Goal: Transaction & Acquisition: Subscribe to service/newsletter

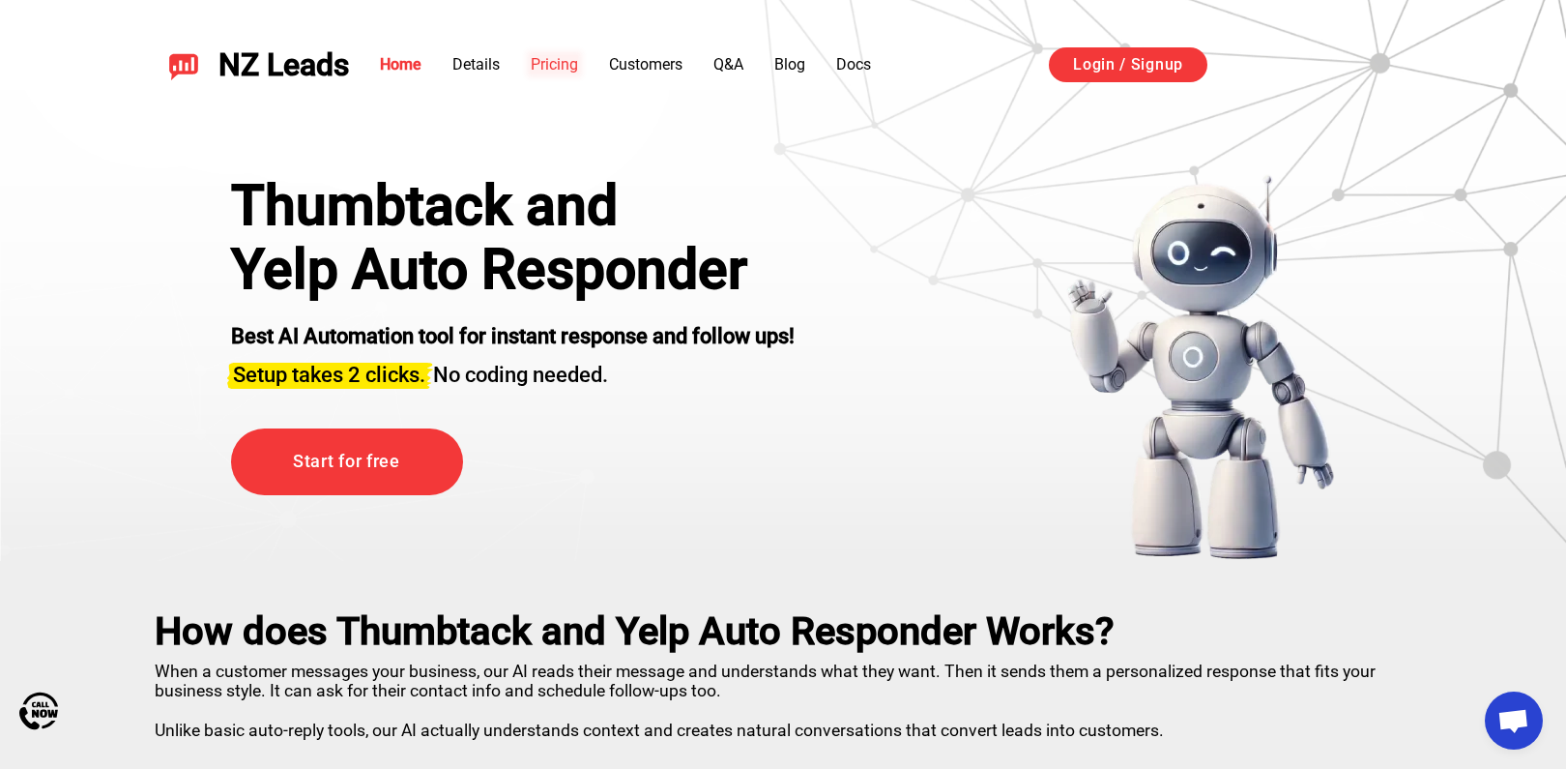
click at [561, 64] on link "Pricing" at bounding box center [554, 64] width 47 height 18
click at [480, 57] on link "Details" at bounding box center [475, 64] width 47 height 18
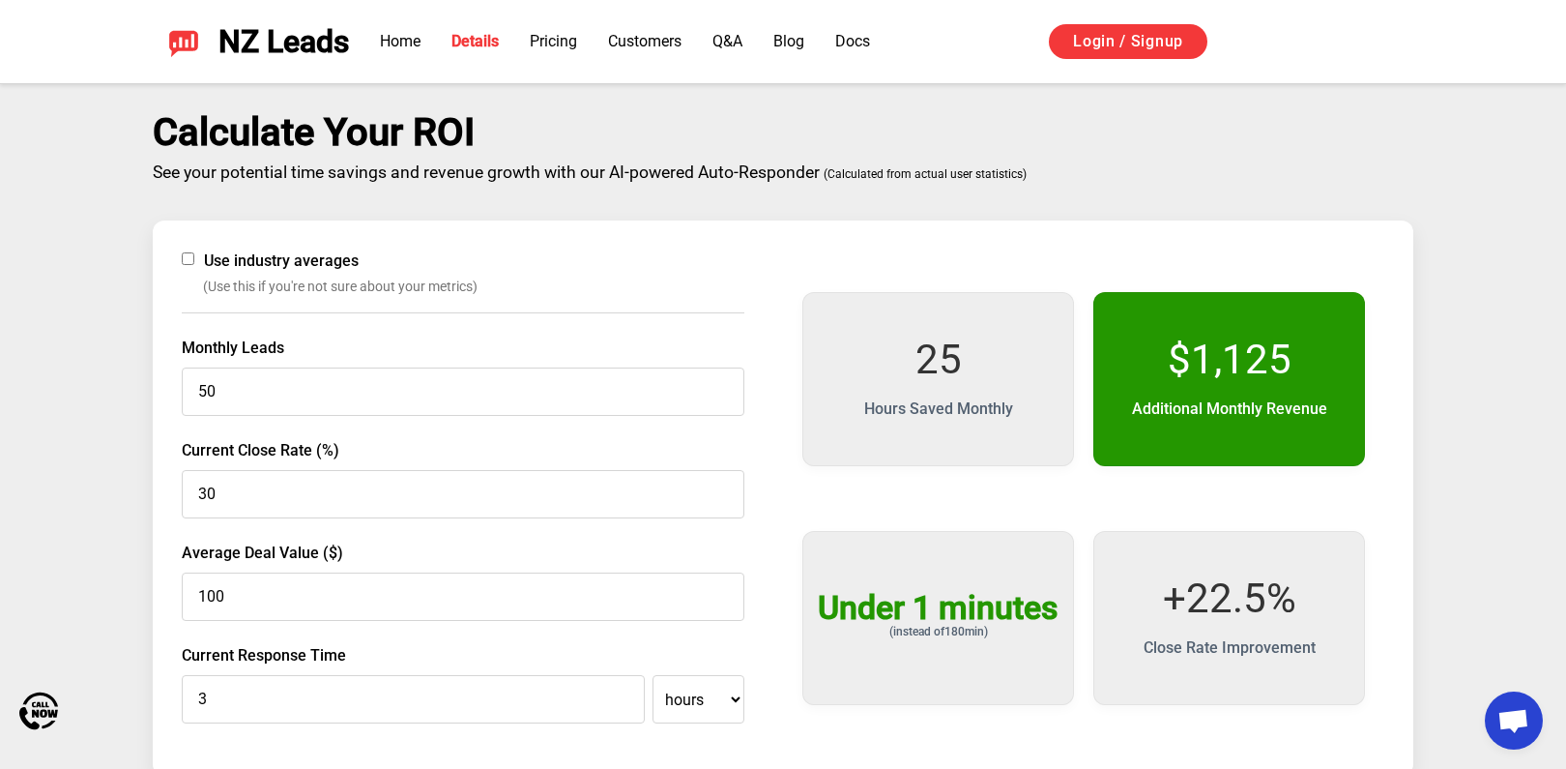
scroll to position [2982, 0]
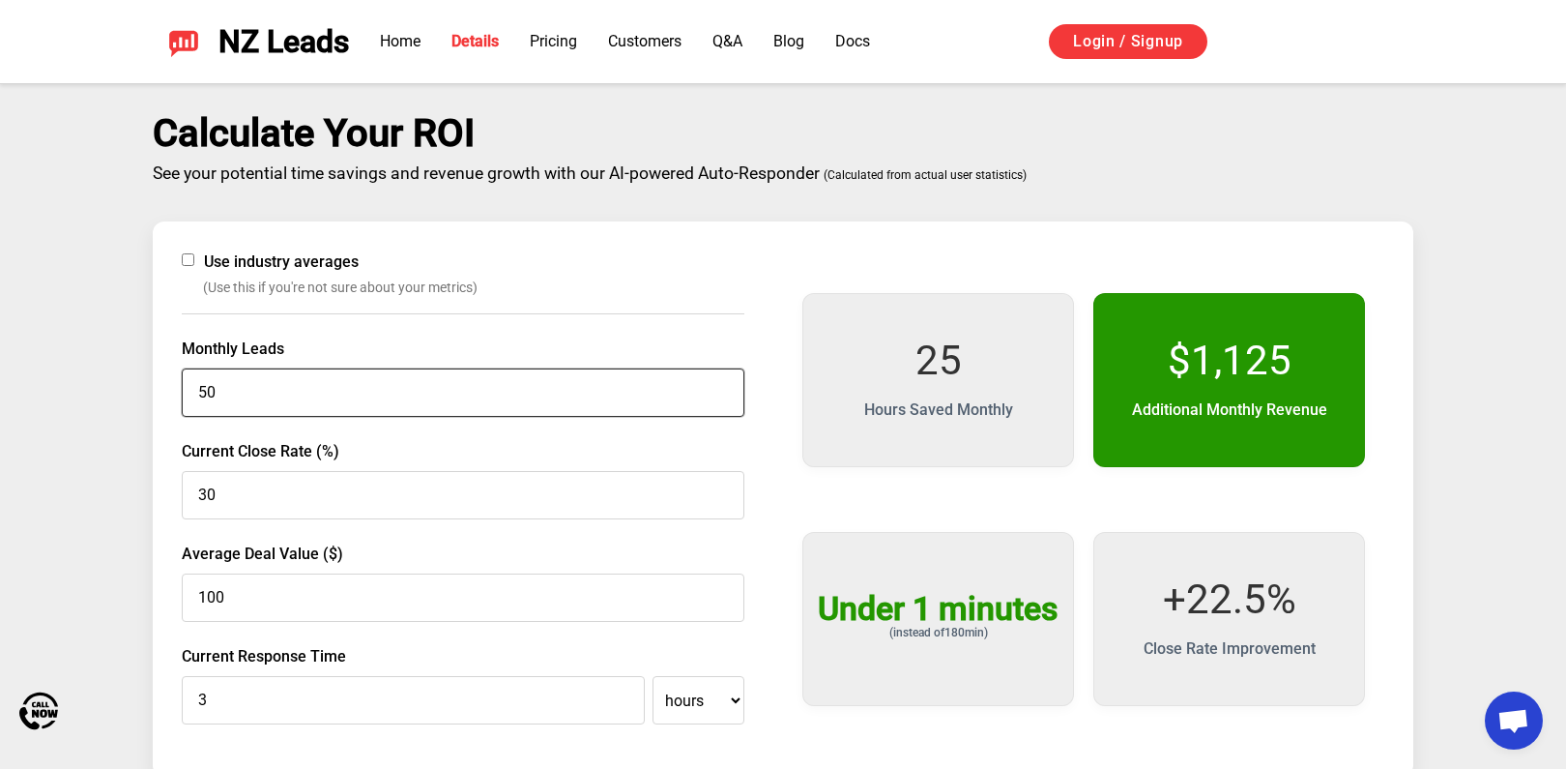
drag, startPoint x: 199, startPoint y: 390, endPoint x: 231, endPoint y: 390, distance: 31.9
click at [231, 390] on input "50" at bounding box center [463, 392] width 563 height 48
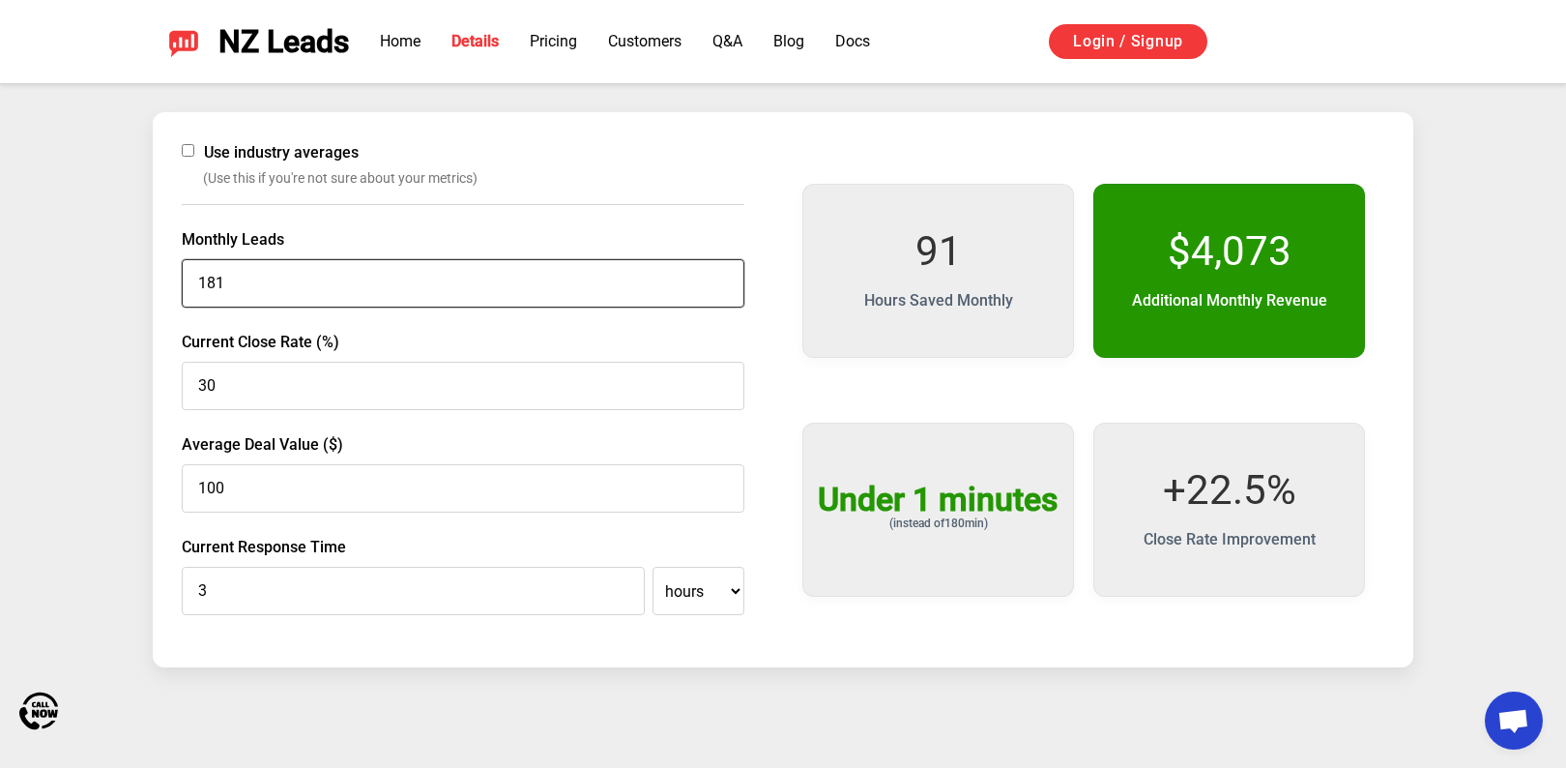
scroll to position [3093, 0]
type input "181"
click at [218, 389] on input "30" at bounding box center [463, 385] width 563 height 48
drag, startPoint x: 225, startPoint y: 386, endPoint x: 184, endPoint y: 386, distance: 41.6
click at [184, 386] on input "30" at bounding box center [463, 385] width 563 height 48
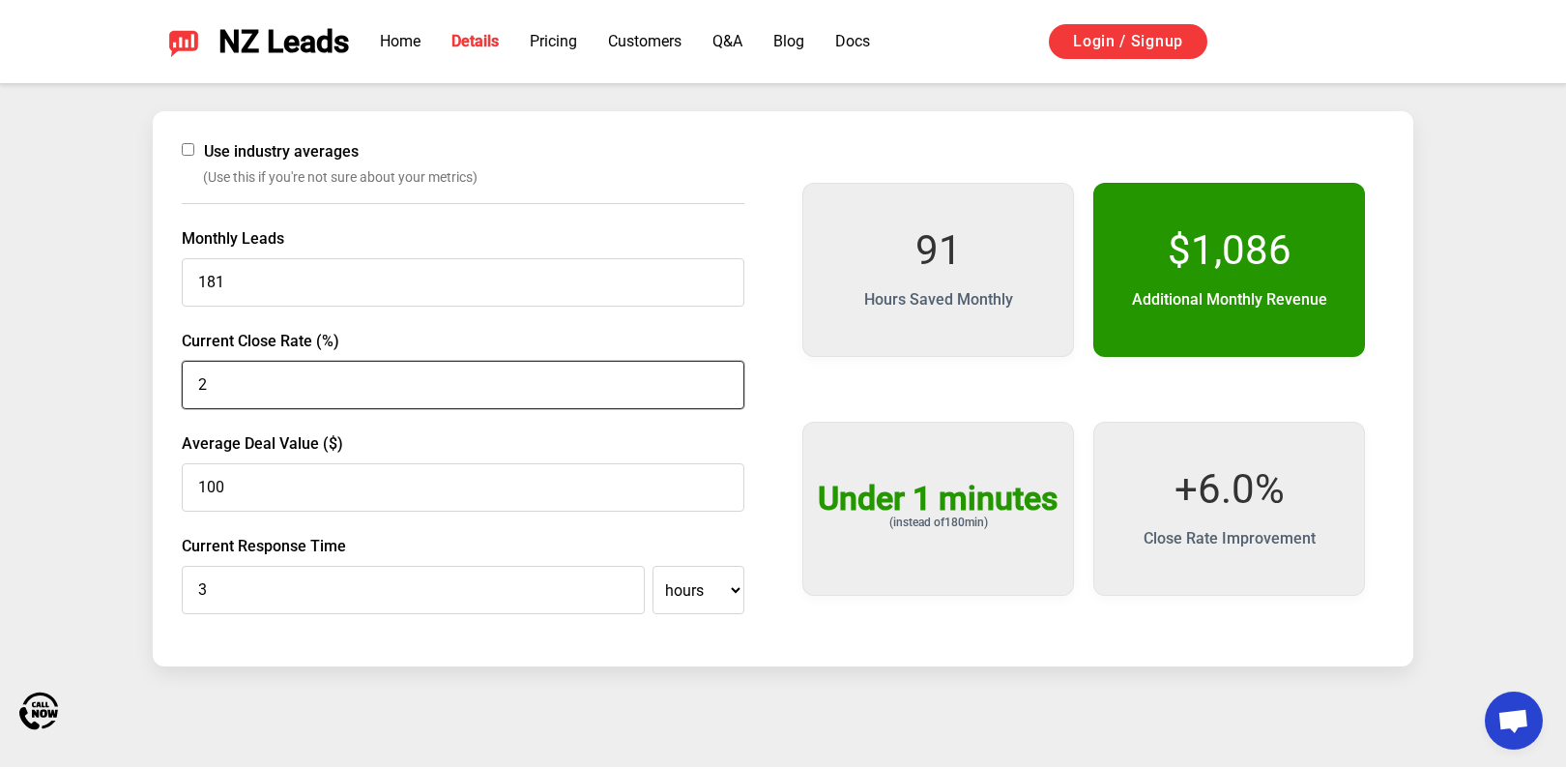
type input "2"
click at [124, 389] on div "Calculate Your ROI See your potential time savings and revenue growth with our …" at bounding box center [782, 333] width 1353 height 665
drag, startPoint x: 218, startPoint y: 592, endPoint x: 179, endPoint y: 591, distance: 39.6
click at [179, 591] on div "Use industry averages (Use this if you're not sure about your metrics) Monthly …" at bounding box center [783, 388] width 1261 height 555
click at [723, 586] on select "minutes hours" at bounding box center [699, 590] width 92 height 48
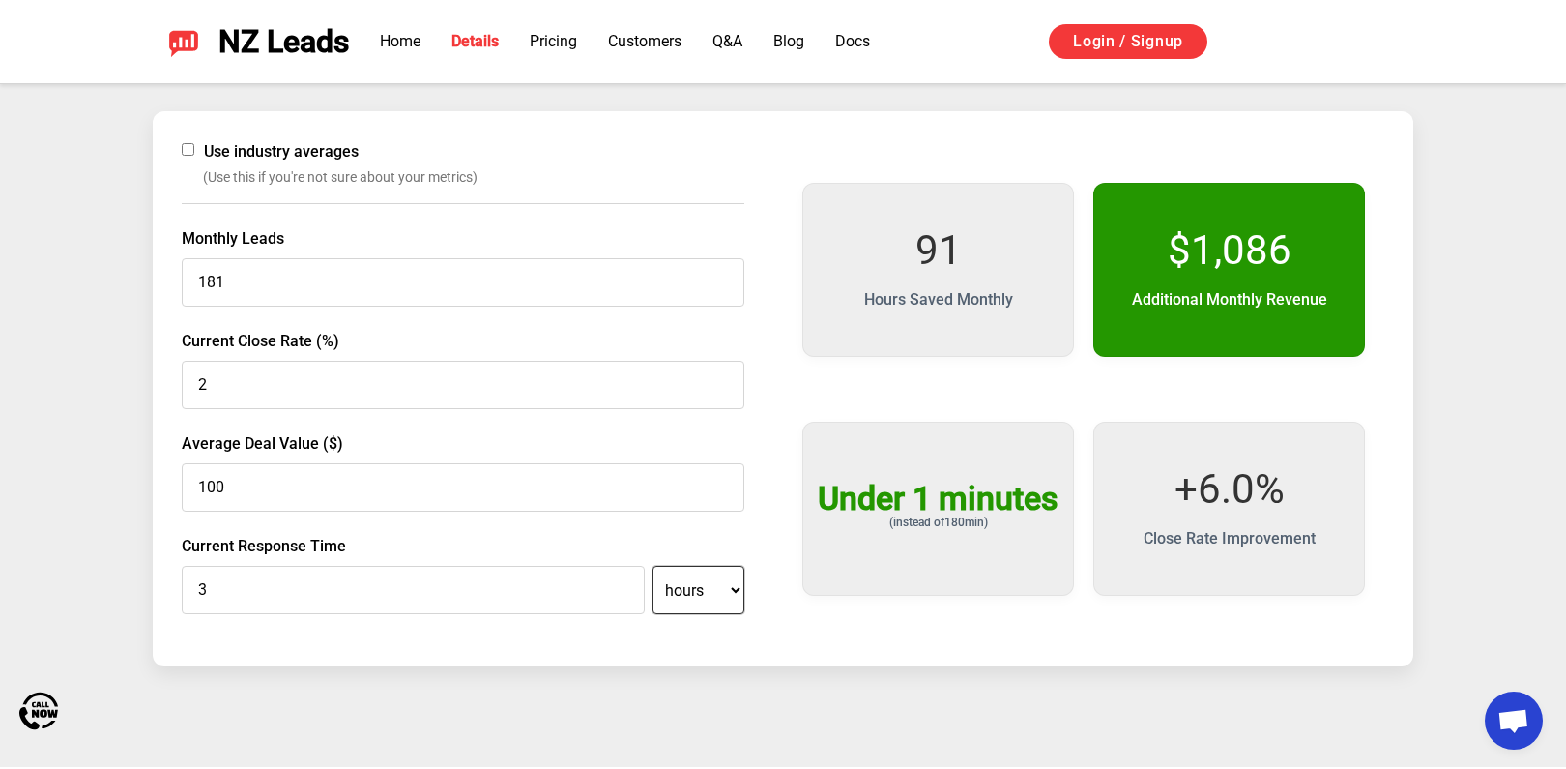
select select "minutes"
click at [653, 566] on select "minutes hours" at bounding box center [699, 590] width 92 height 48
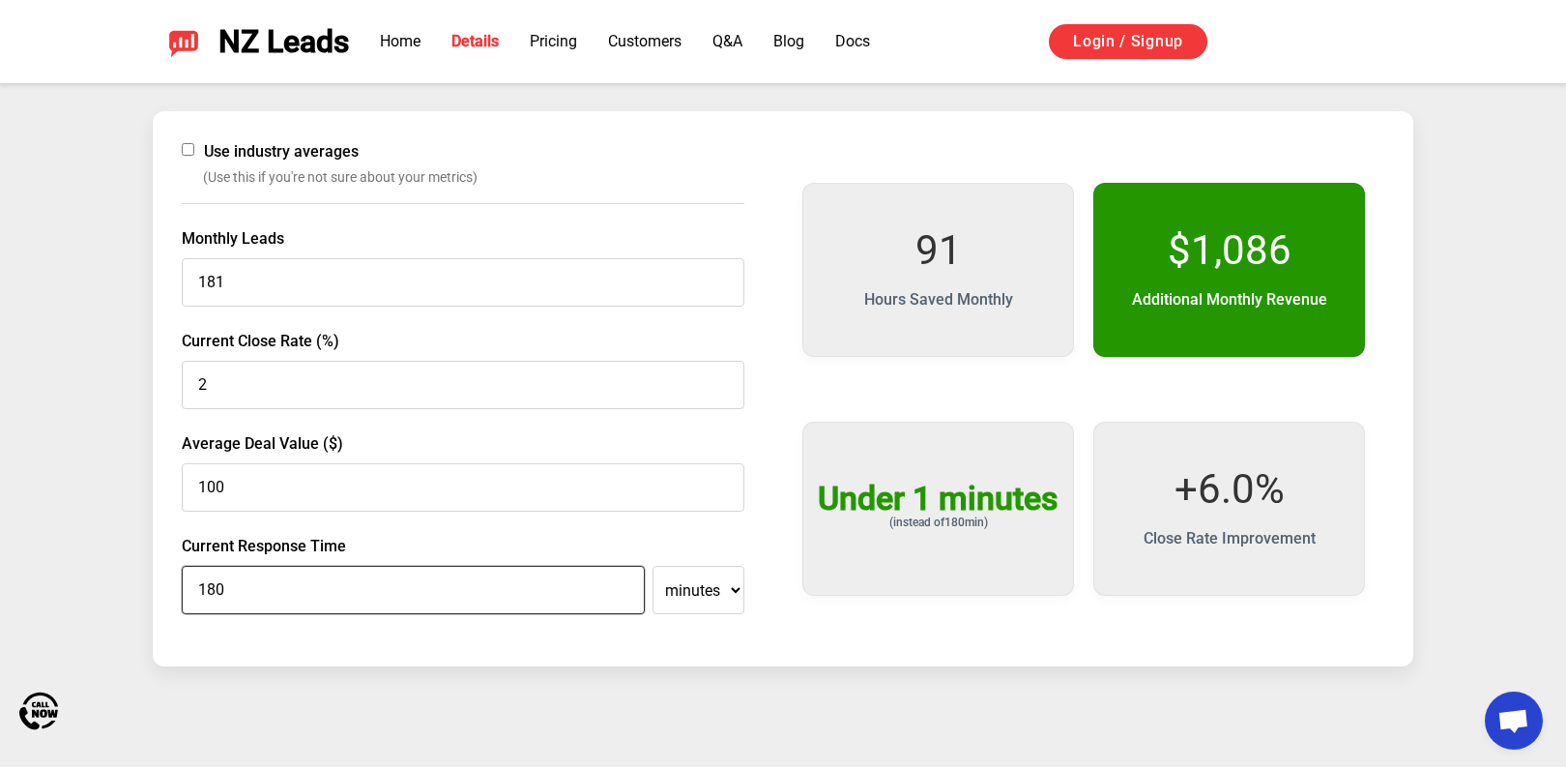
drag, startPoint x: 238, startPoint y: 587, endPoint x: 181, endPoint y: 587, distance: 57.0
click at [182, 587] on input "180" at bounding box center [413, 590] width 463 height 48
type input "10"
click at [770, 633] on div "Use industry averages (Use this if you're not sure about your metrics) Monthly …" at bounding box center [783, 388] width 1261 height 555
select select "minutes"
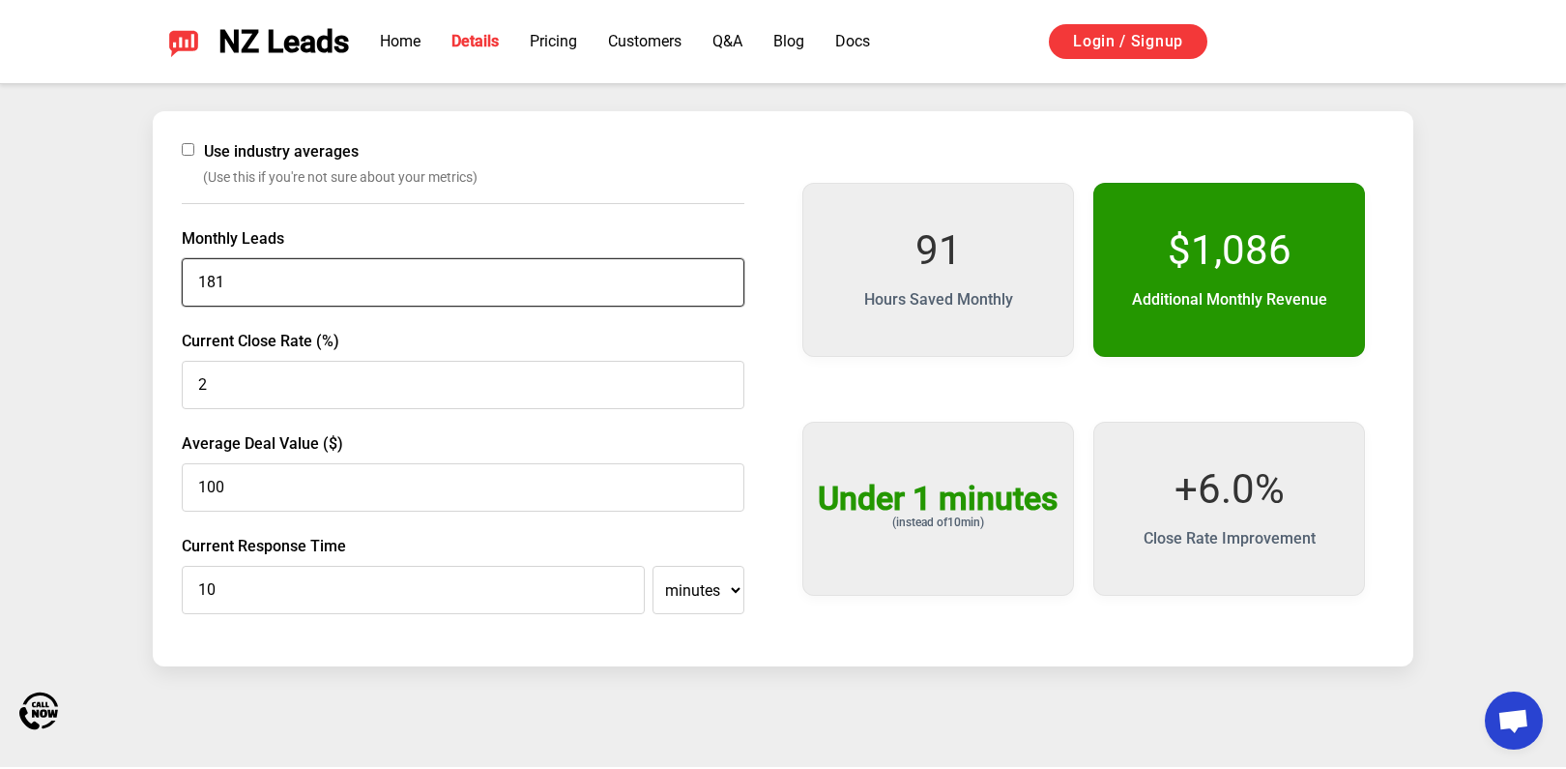
click at [292, 276] on input "181" at bounding box center [463, 282] width 563 height 48
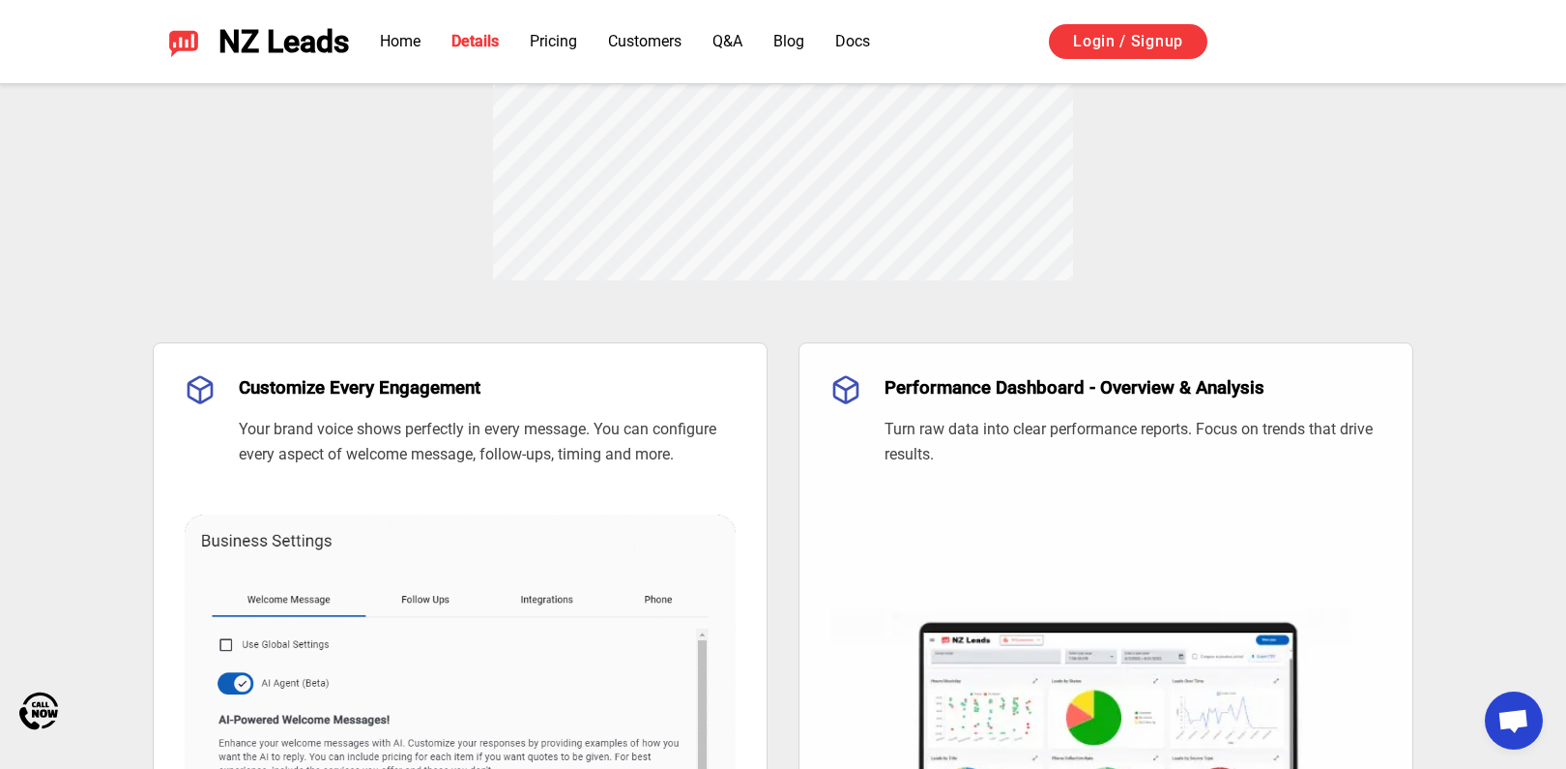
scroll to position [0, 0]
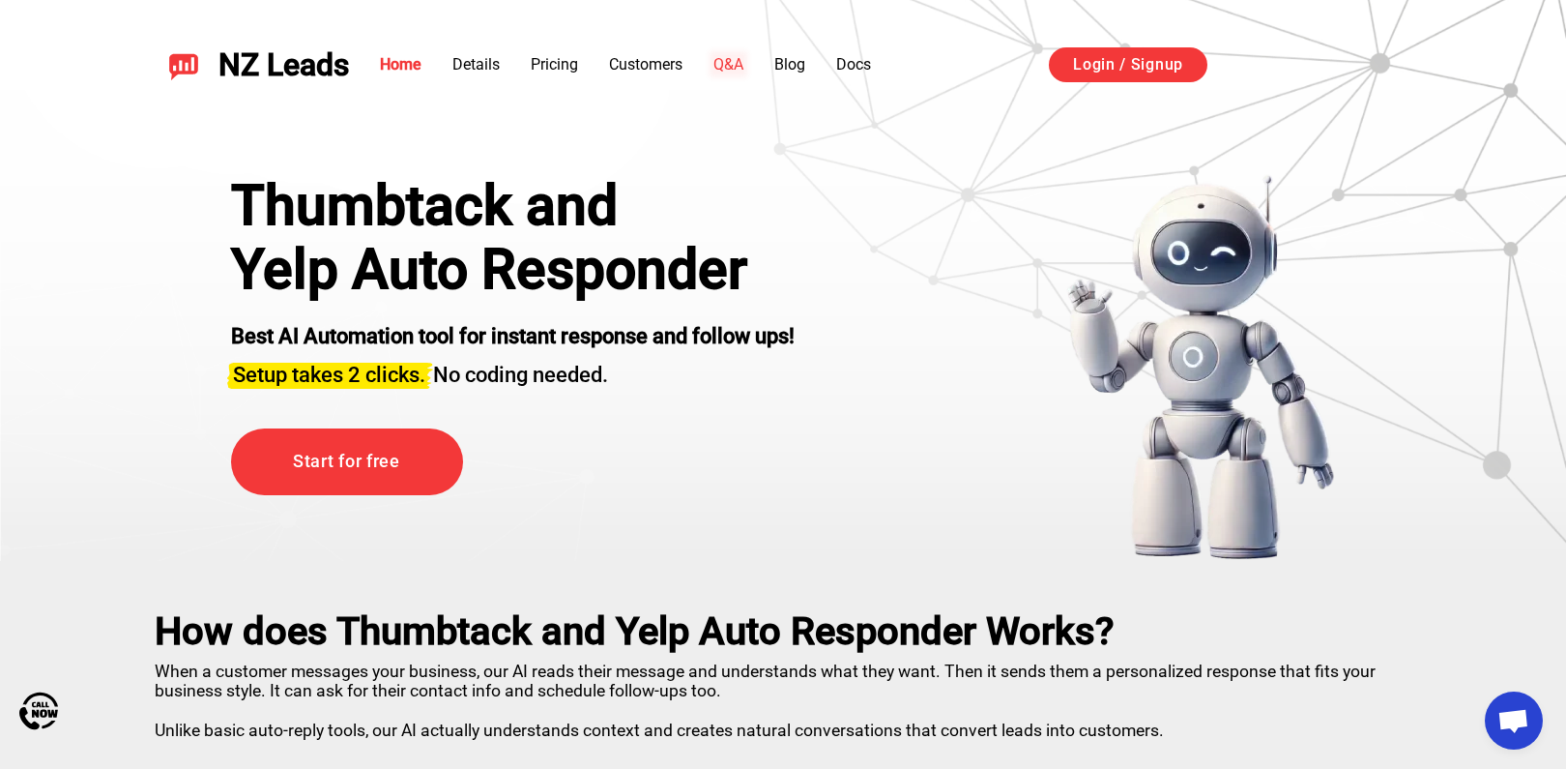
click at [735, 65] on link "Q&A" at bounding box center [728, 64] width 30 height 18
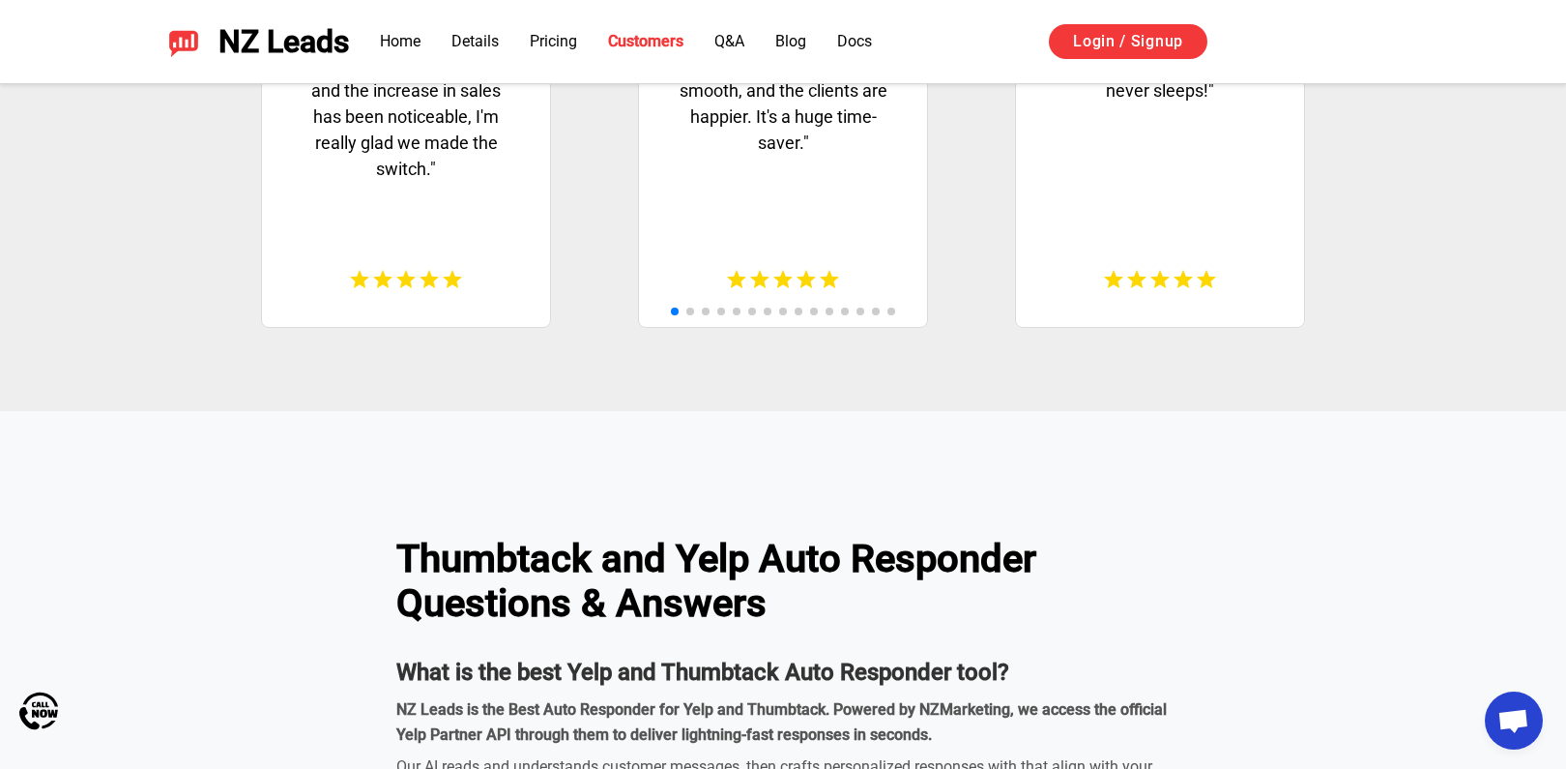
scroll to position [5207, 0]
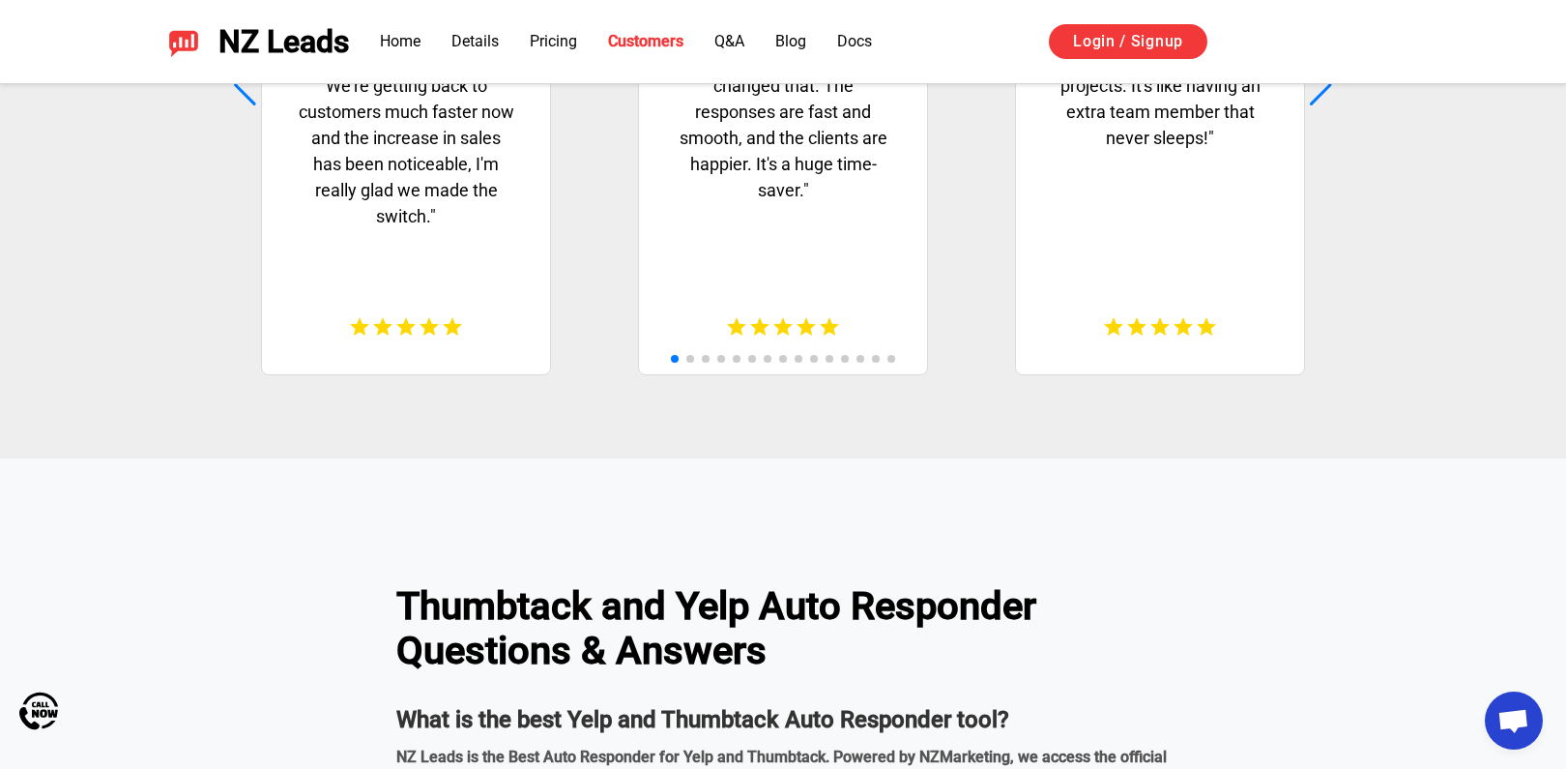
click at [561, 30] on li "Pricing" at bounding box center [553, 41] width 47 height 23
click at [560, 46] on link "Pricing" at bounding box center [553, 41] width 47 height 18
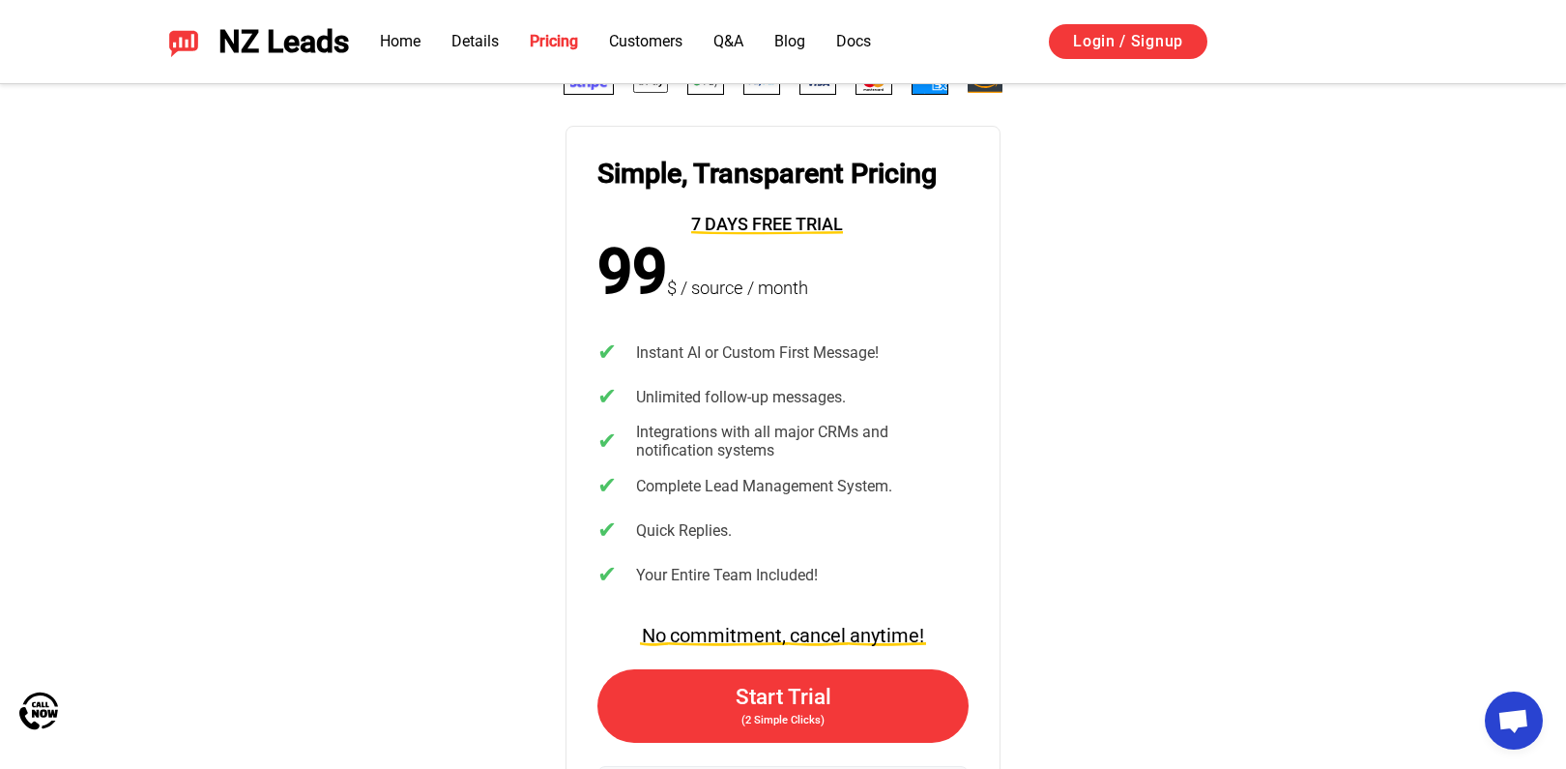
scroll to position [3837, 0]
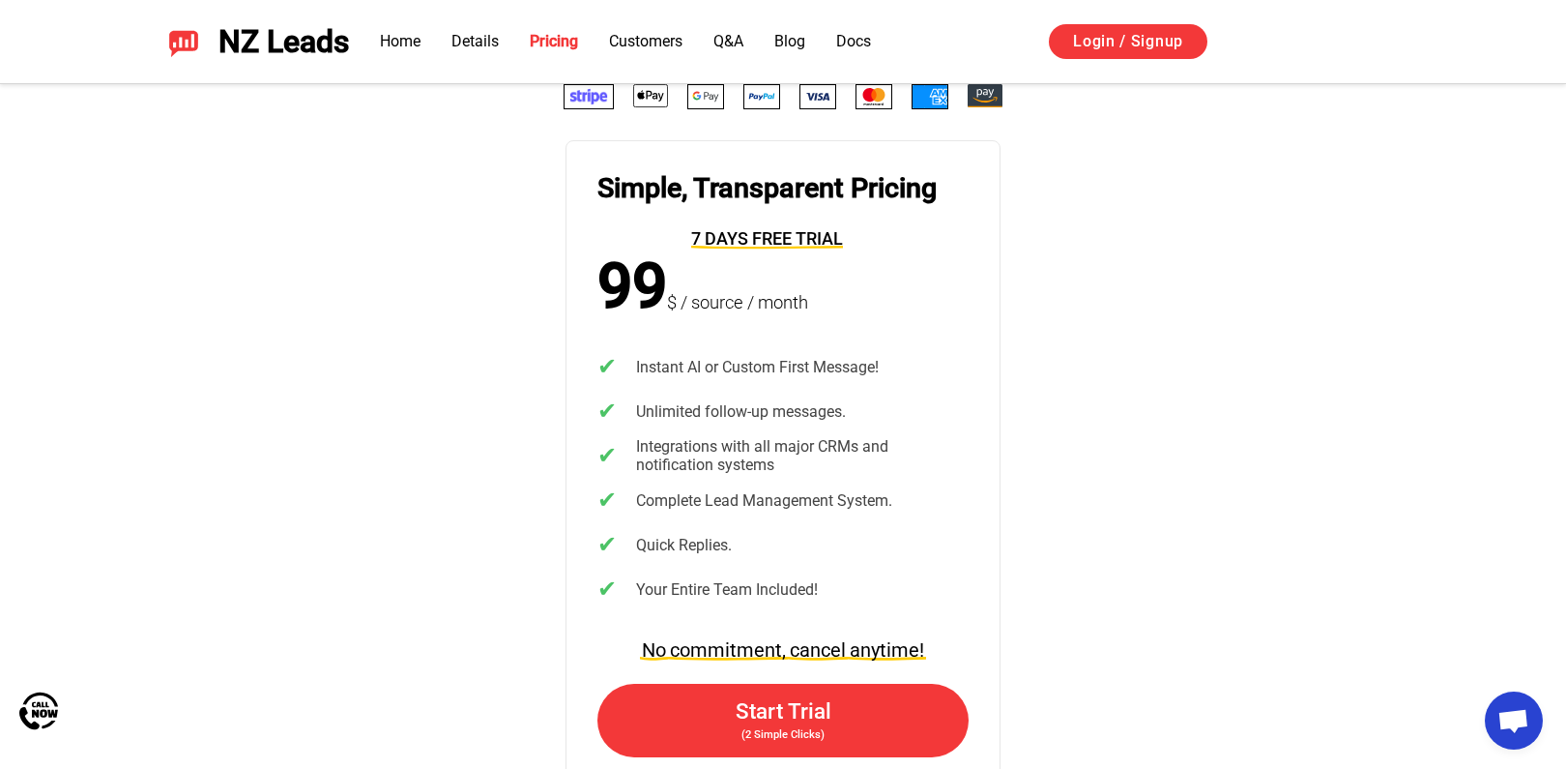
click at [750, 646] on span "commitment," at bounding box center [728, 651] width 120 height 25
click at [292, 49] on span "NZ Leads" at bounding box center [283, 42] width 131 height 36
click at [401, 45] on link "Home" at bounding box center [400, 41] width 41 height 18
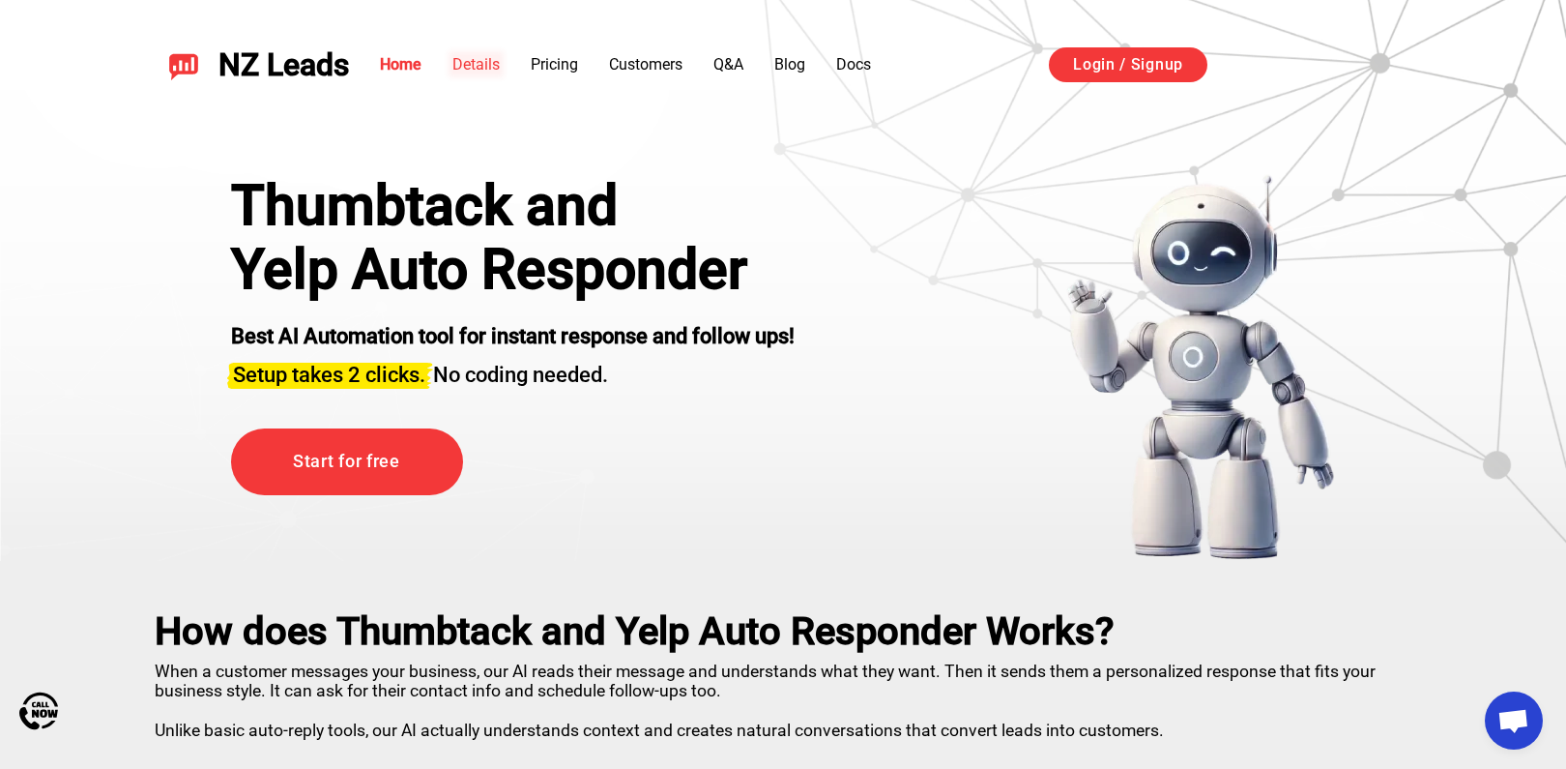
click at [477, 72] on link "Details" at bounding box center [475, 64] width 47 height 18
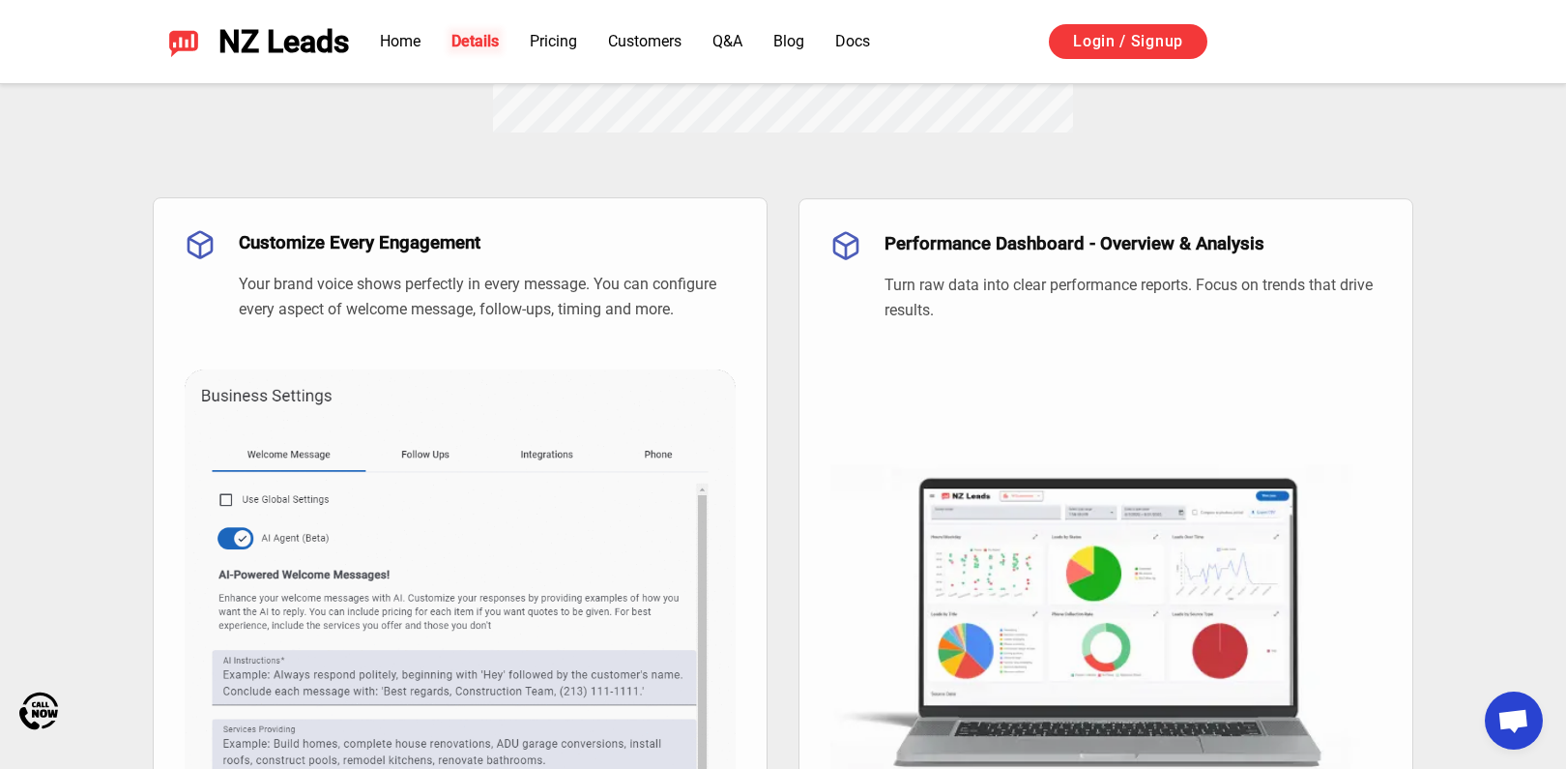
scroll to position [1310, 0]
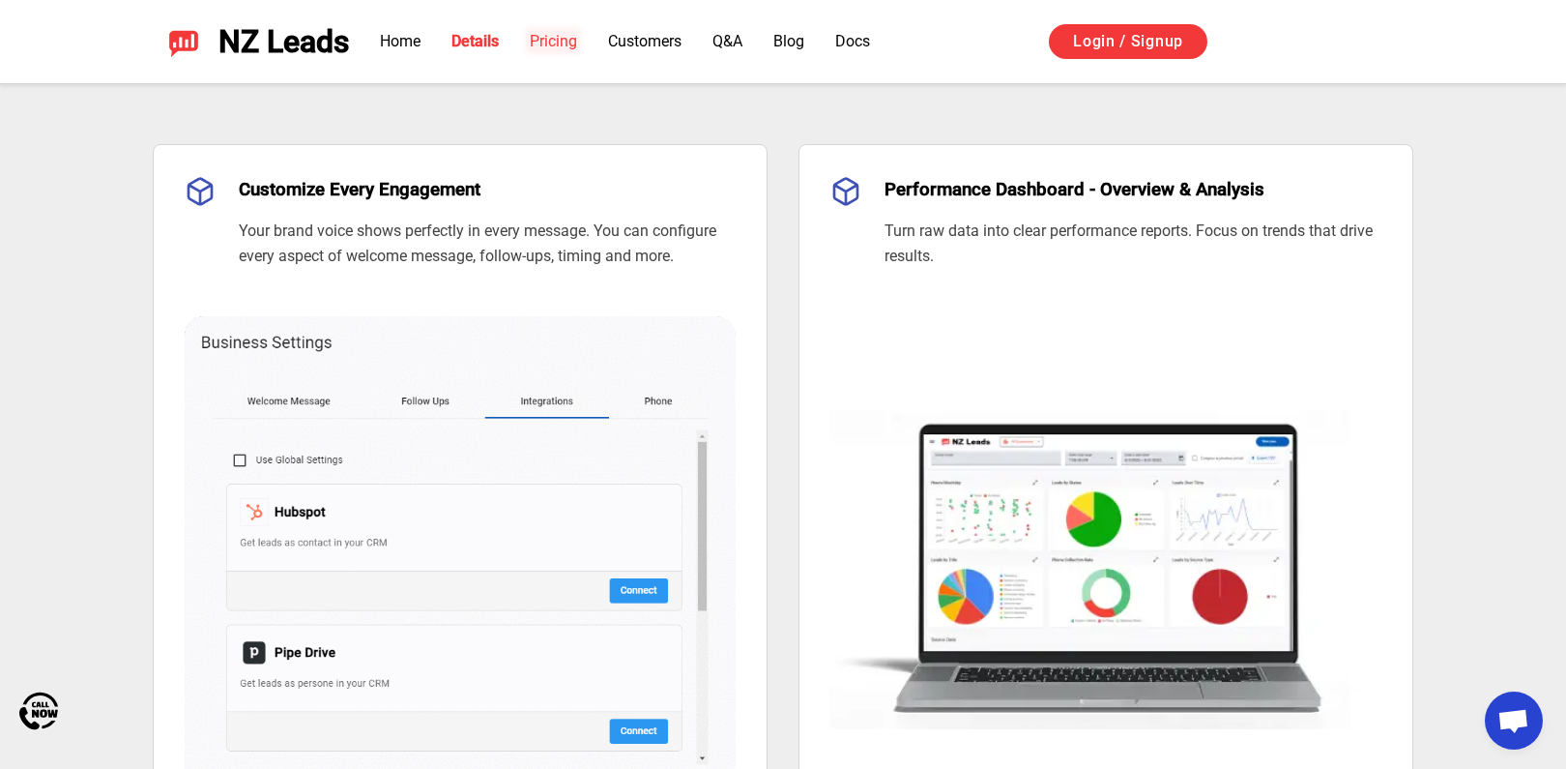
click at [551, 48] on link "Pricing" at bounding box center [553, 41] width 47 height 18
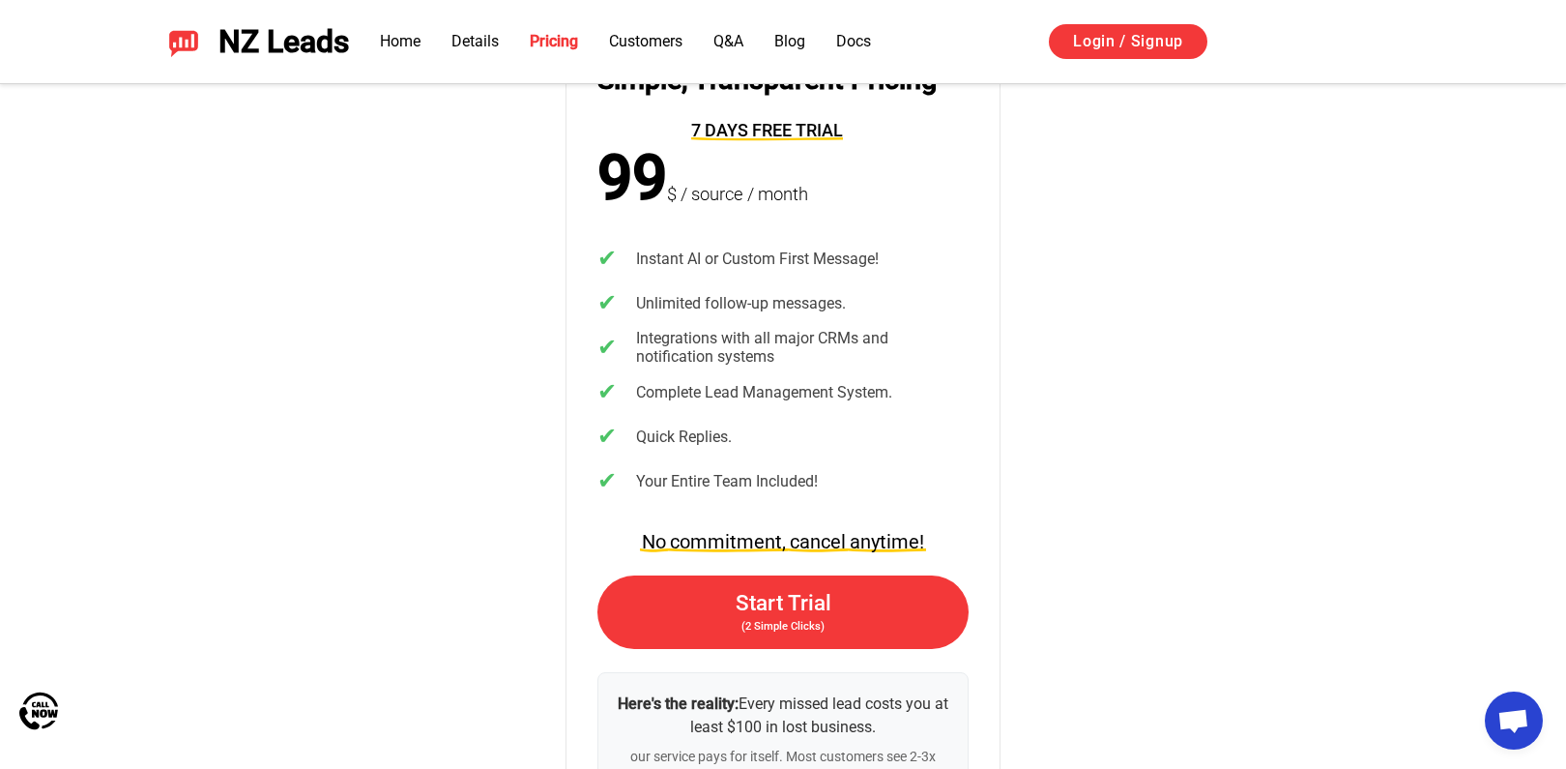
scroll to position [3939, 0]
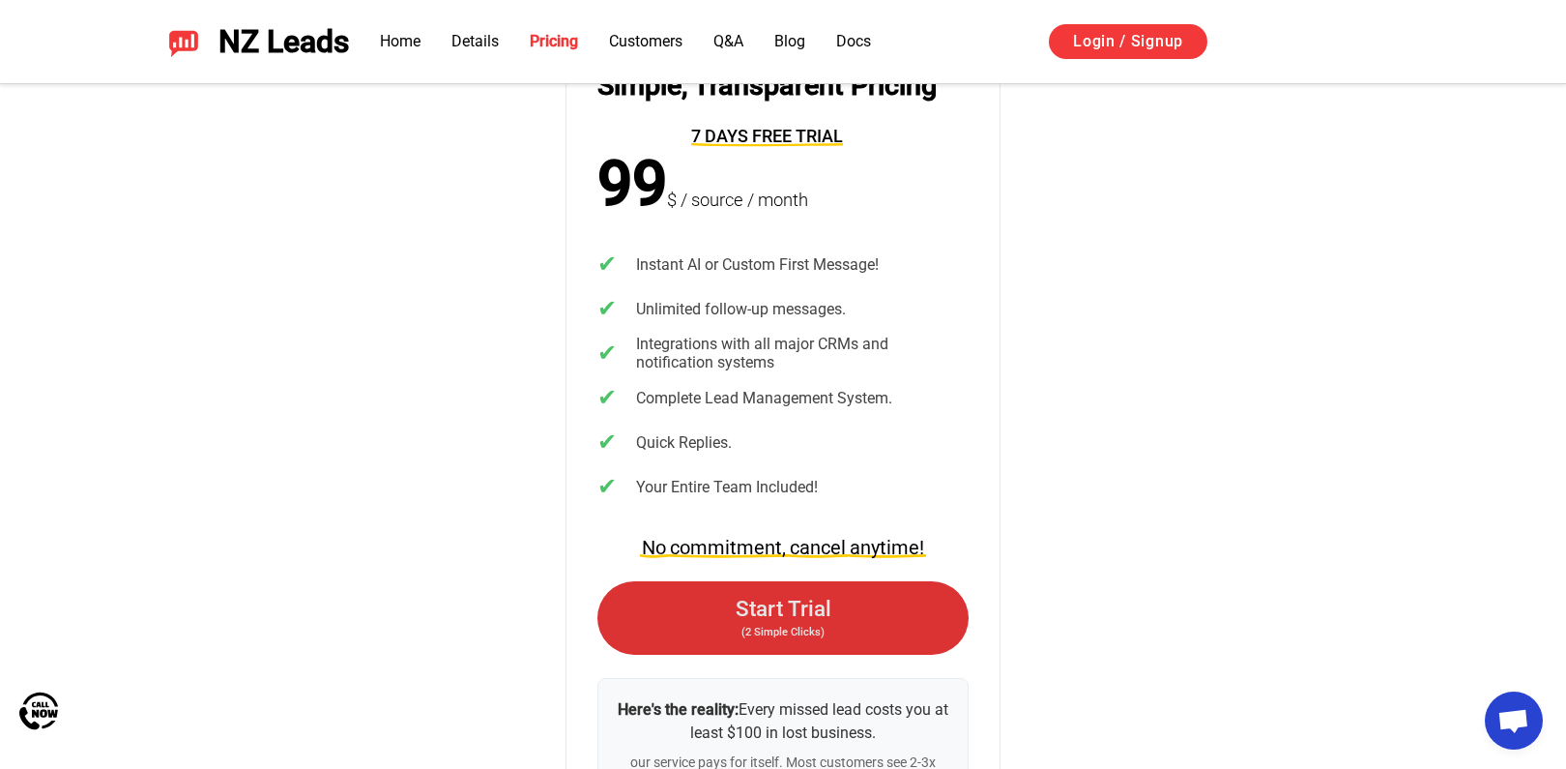
click at [770, 615] on span "Start Trial" at bounding box center [784, 608] width 96 height 25
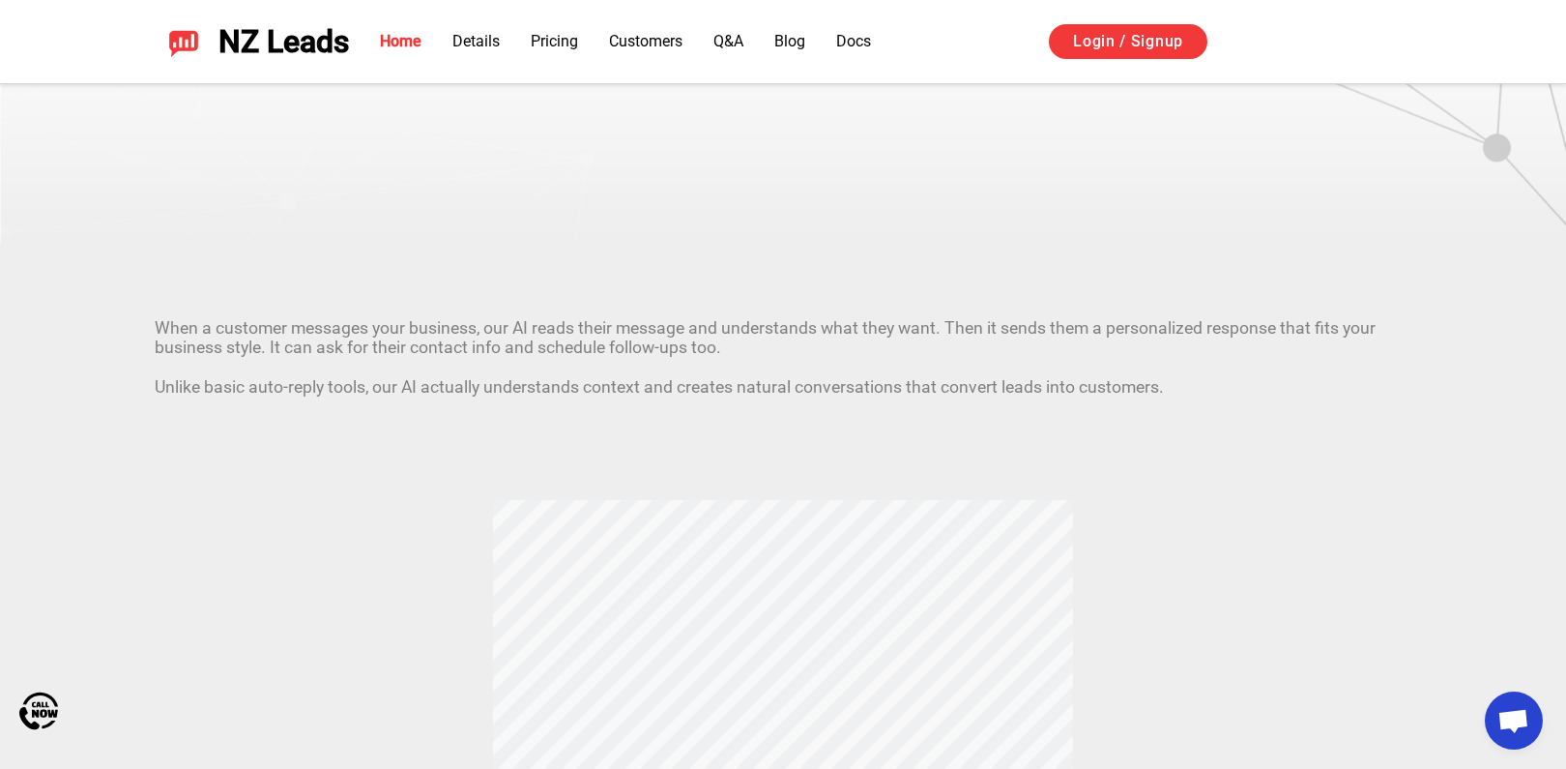
scroll to position [0, 0]
